Goal: Information Seeking & Learning: Learn about a topic

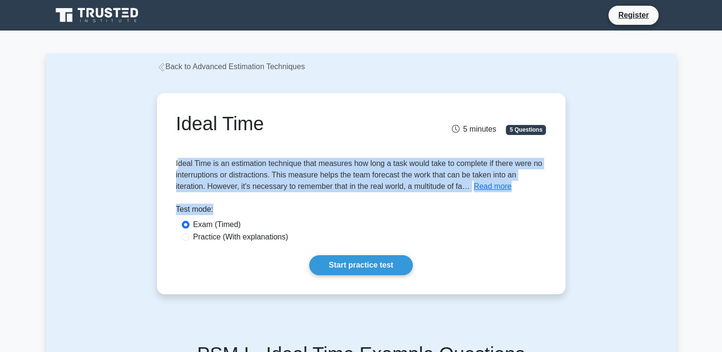
drag, startPoint x: 177, startPoint y: 164, endPoint x: 332, endPoint y: 210, distance: 161.3
click at [332, 210] on div "Ideal Time 5 minutes 5 Questions Ideal Time is an estimation technique that mea…" at bounding box center [361, 194] width 401 height 194
click at [486, 181] on button "Read more" at bounding box center [493, 186] width 38 height 11
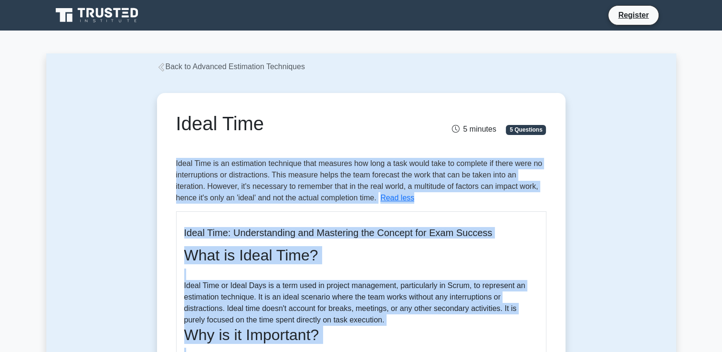
click at [416, 186] on span "Ideal Time is an estimation technique that measures how long a task would take …" at bounding box center [359, 180] width 366 height 42
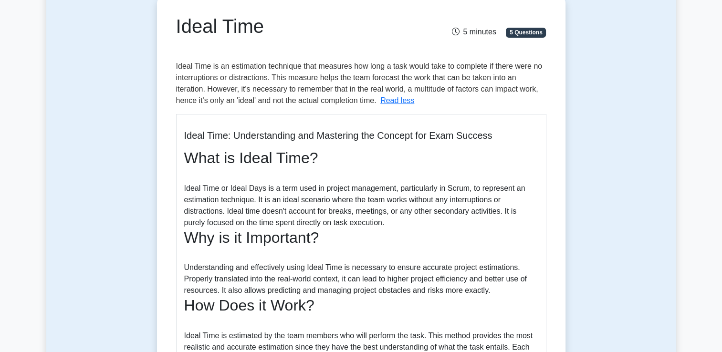
scroll to position [97, 0]
drag, startPoint x: 178, startPoint y: 187, endPoint x: 380, endPoint y: 223, distance: 205.0
click at [380, 223] on div "Ideal Time: Understanding and Mastering the Concept for Exam Success What is Id…" at bounding box center [361, 321] width 370 height 414
copy div "Ideal Time or Ideal Days is a term used in project management, particularly in …"
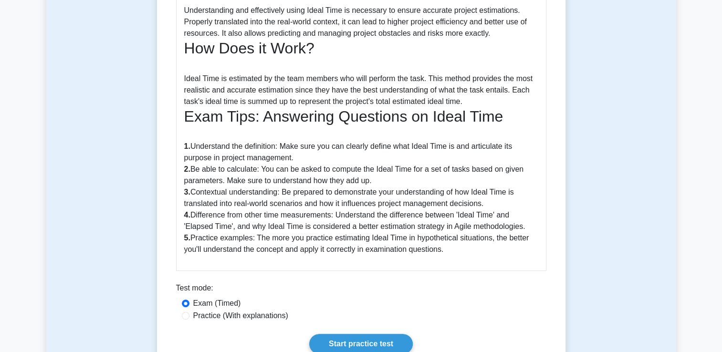
scroll to position [353, 0]
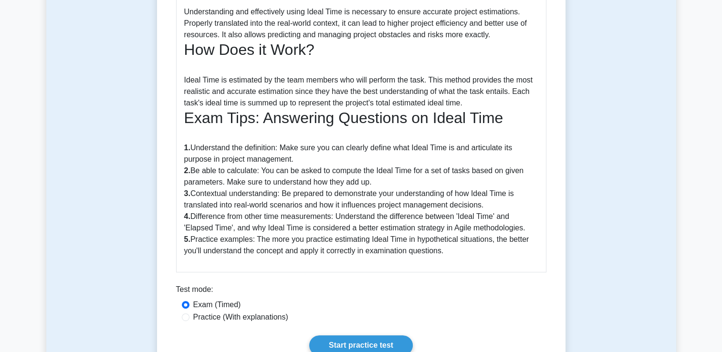
drag, startPoint x: 185, startPoint y: 77, endPoint x: 466, endPoint y: 99, distance: 282.3
click at [466, 99] on div "Ideal Time: Understanding and Mastering the Concept for Exam Success What is Id…" at bounding box center [361, 65] width 370 height 414
copy div "Ideal Time is estimated by the team members who will perform the task. This met…"
